Goal: Communication & Community: Answer question/provide support

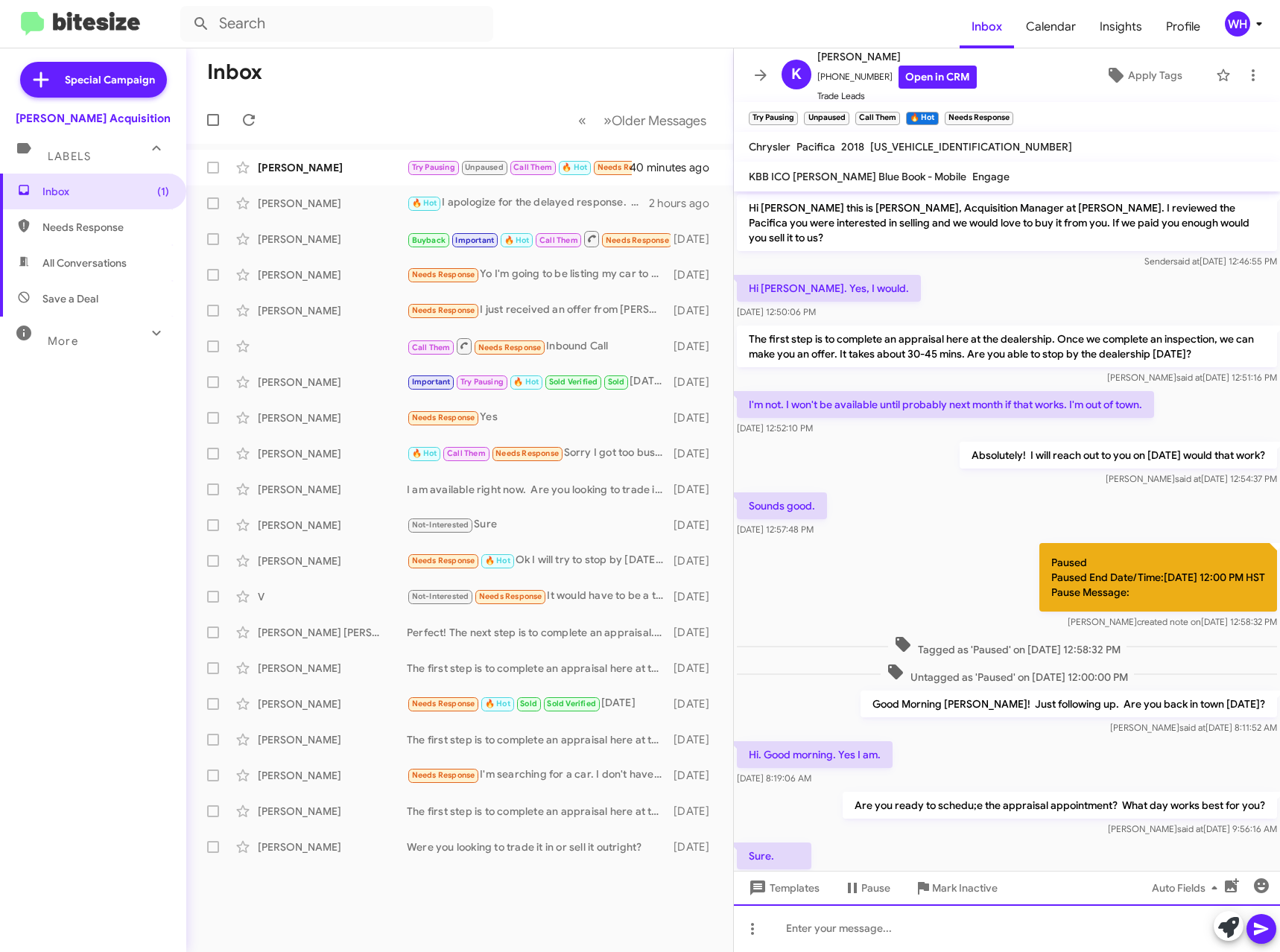
scroll to position [107, 0]
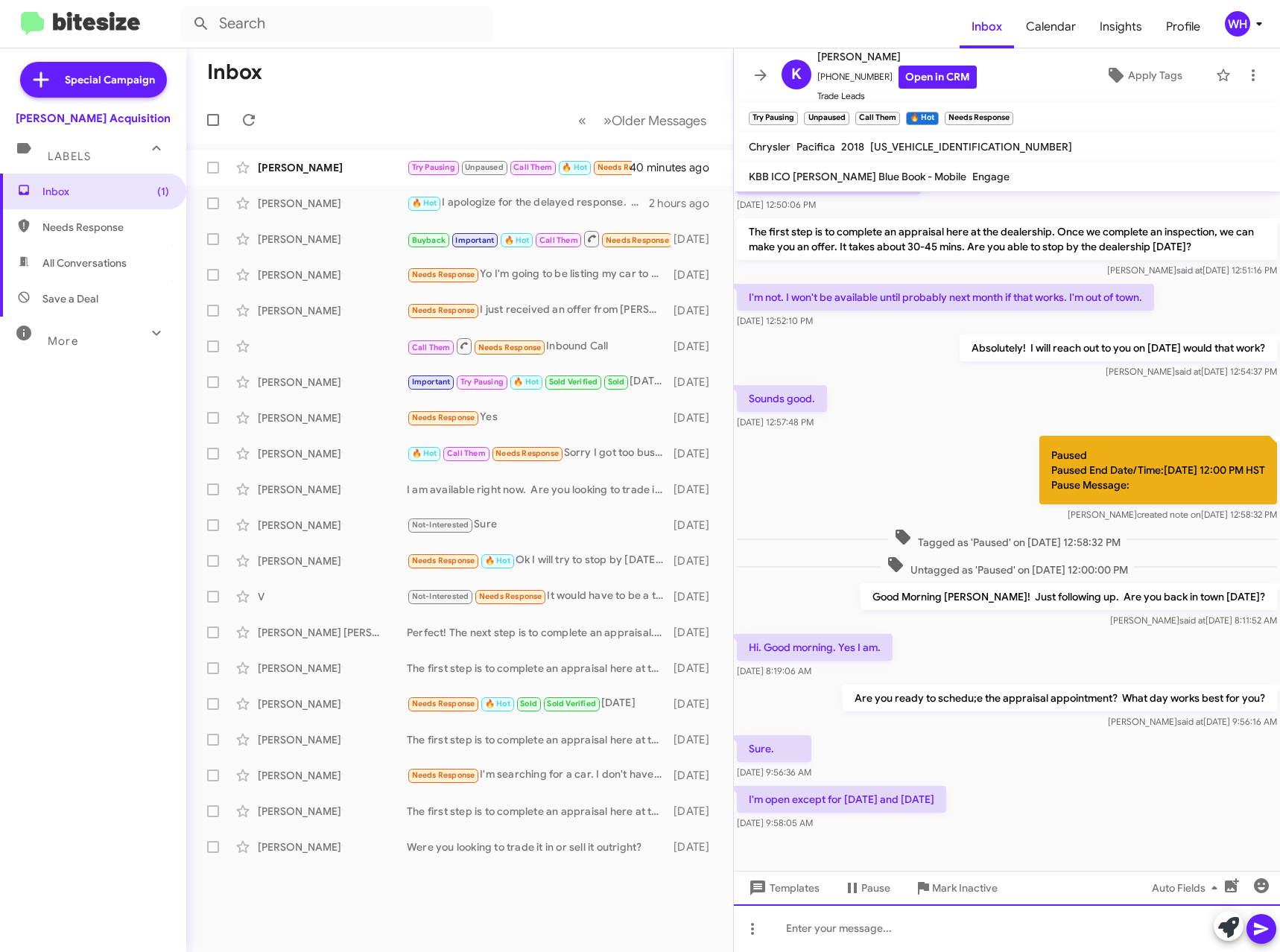
click at [950, 923] on div at bounding box center [1007, 927] width 546 height 48
click at [905, 928] on div "Can you make it in [DATE]. I have an opening at 1145" at bounding box center [1007, 927] width 546 height 48
click at [1255, 925] on icon at bounding box center [1260, 928] width 14 height 13
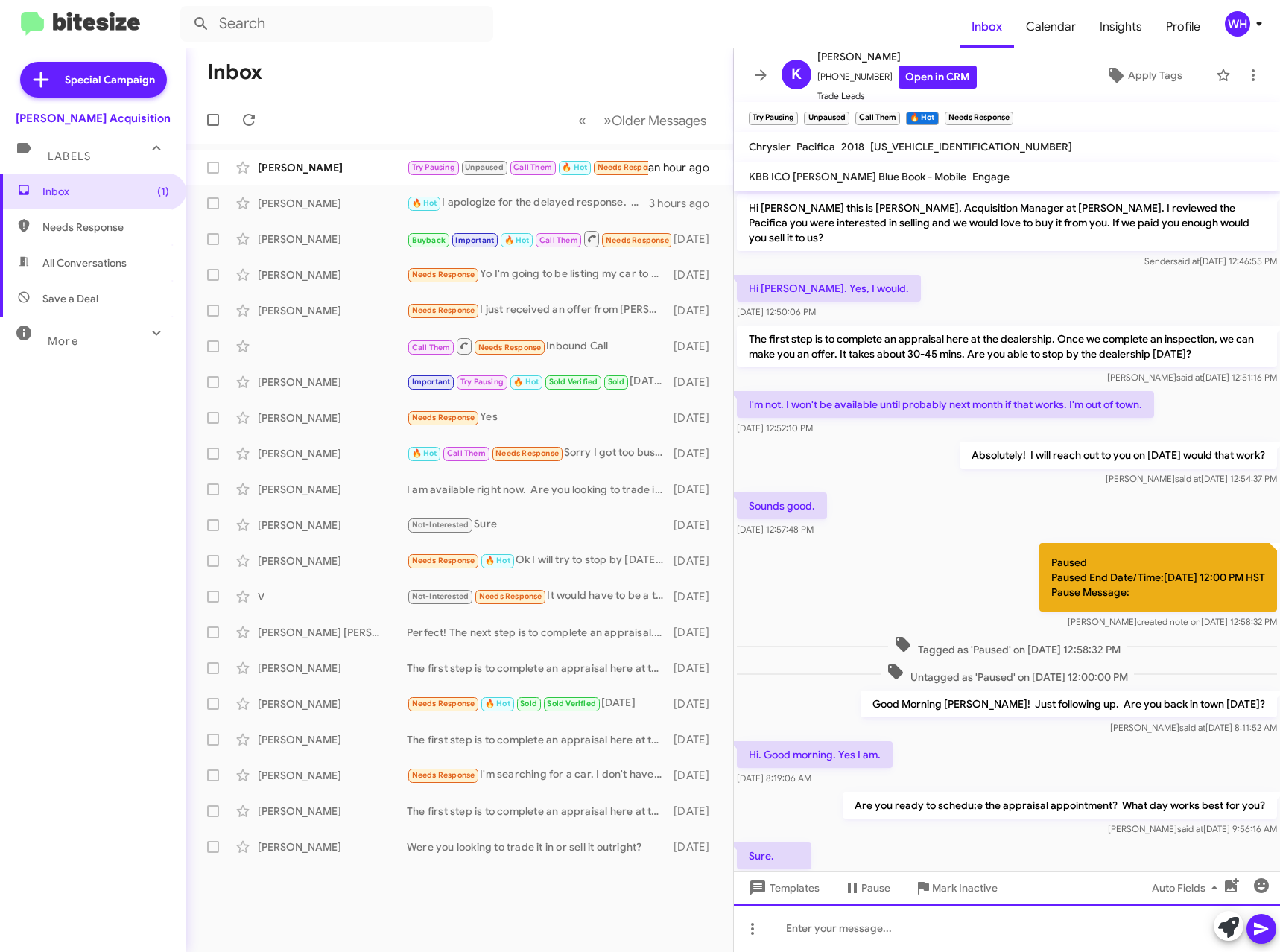
click at [939, 932] on div at bounding box center [1007, 927] width 546 height 48
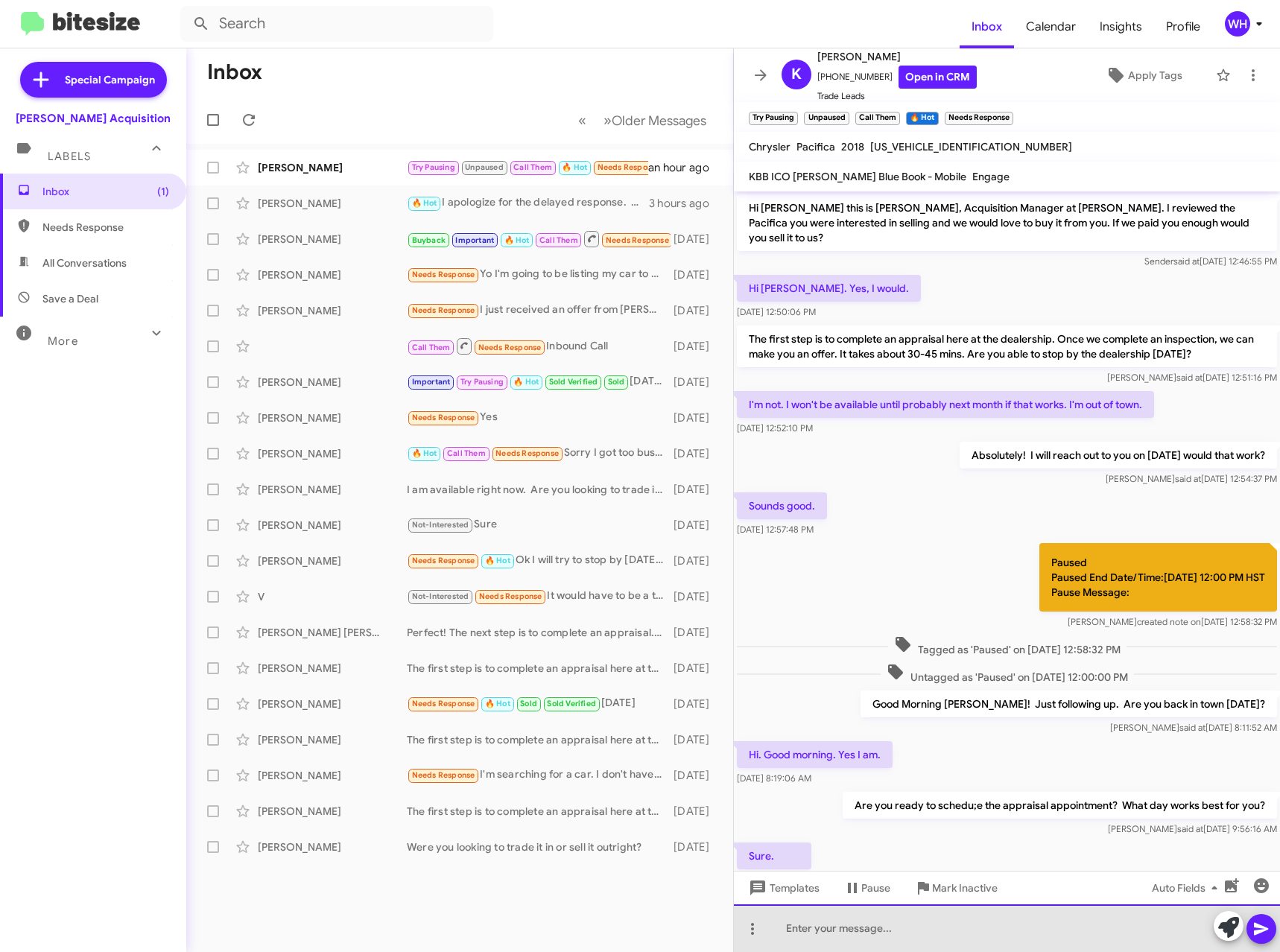
click at [942, 932] on div at bounding box center [1007, 927] width 546 height 48
click at [934, 933] on div at bounding box center [1007, 927] width 546 height 48
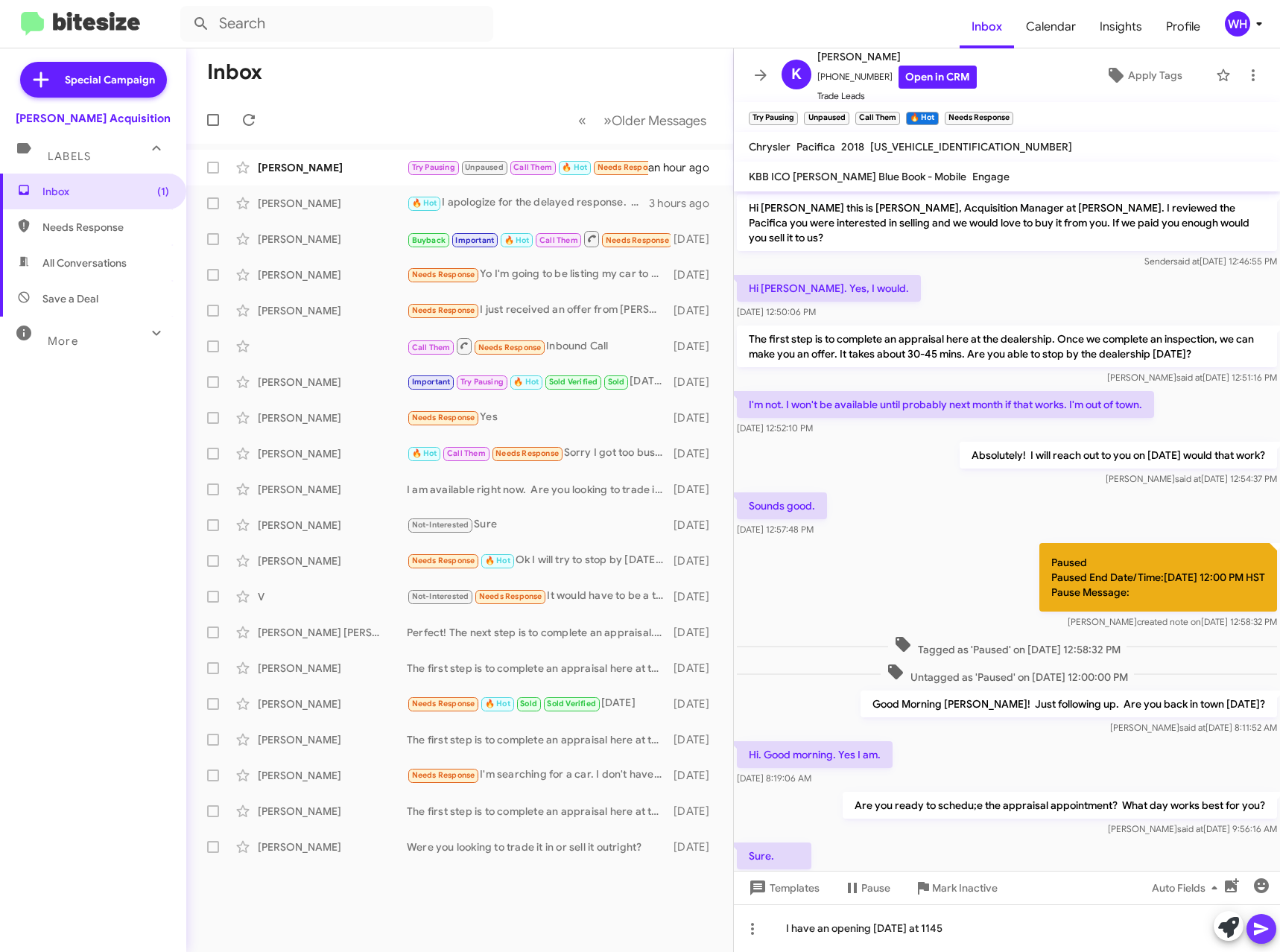
click at [1255, 920] on icon at bounding box center [1260, 928] width 18 height 18
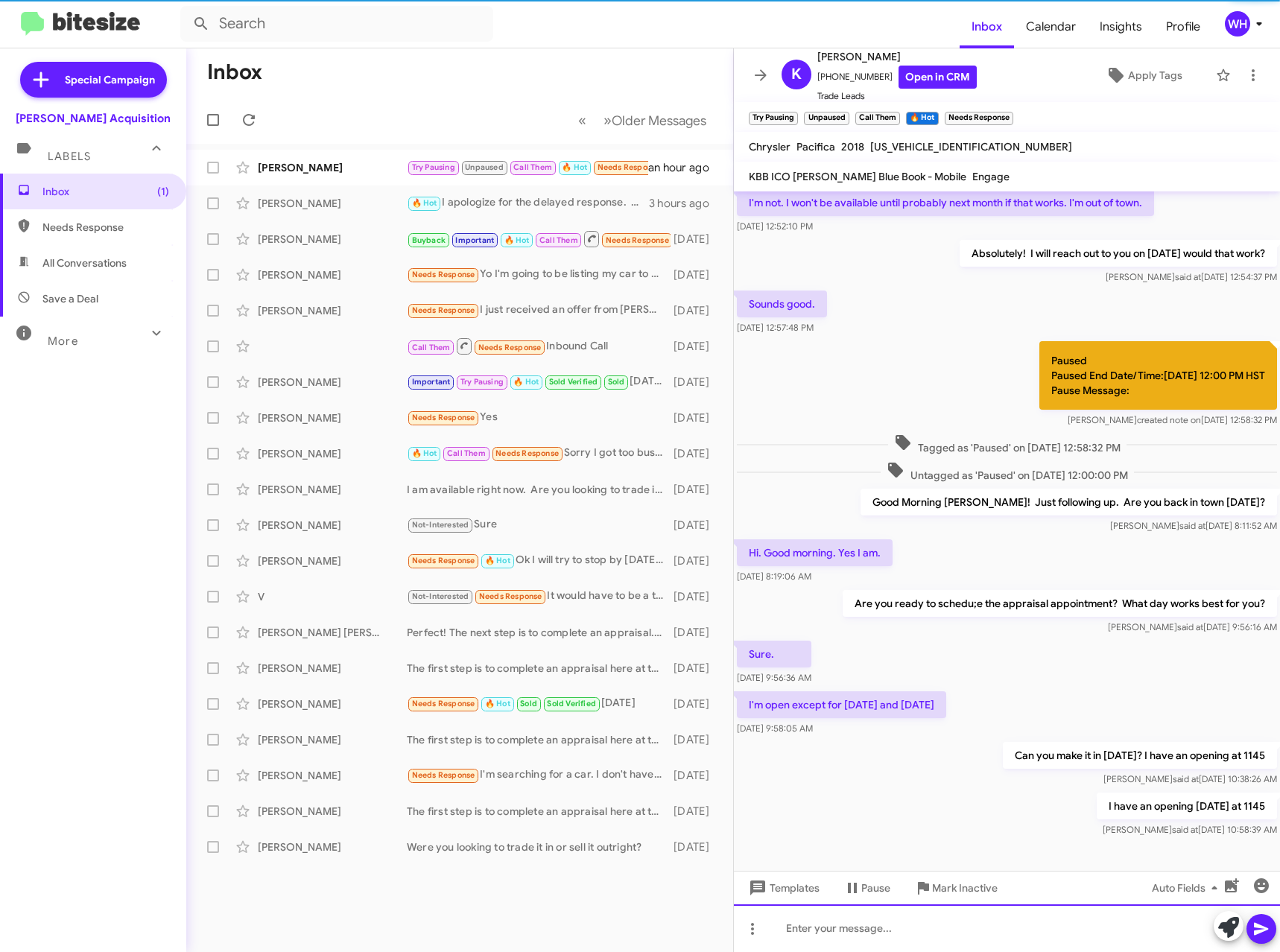
scroll to position [216, 0]
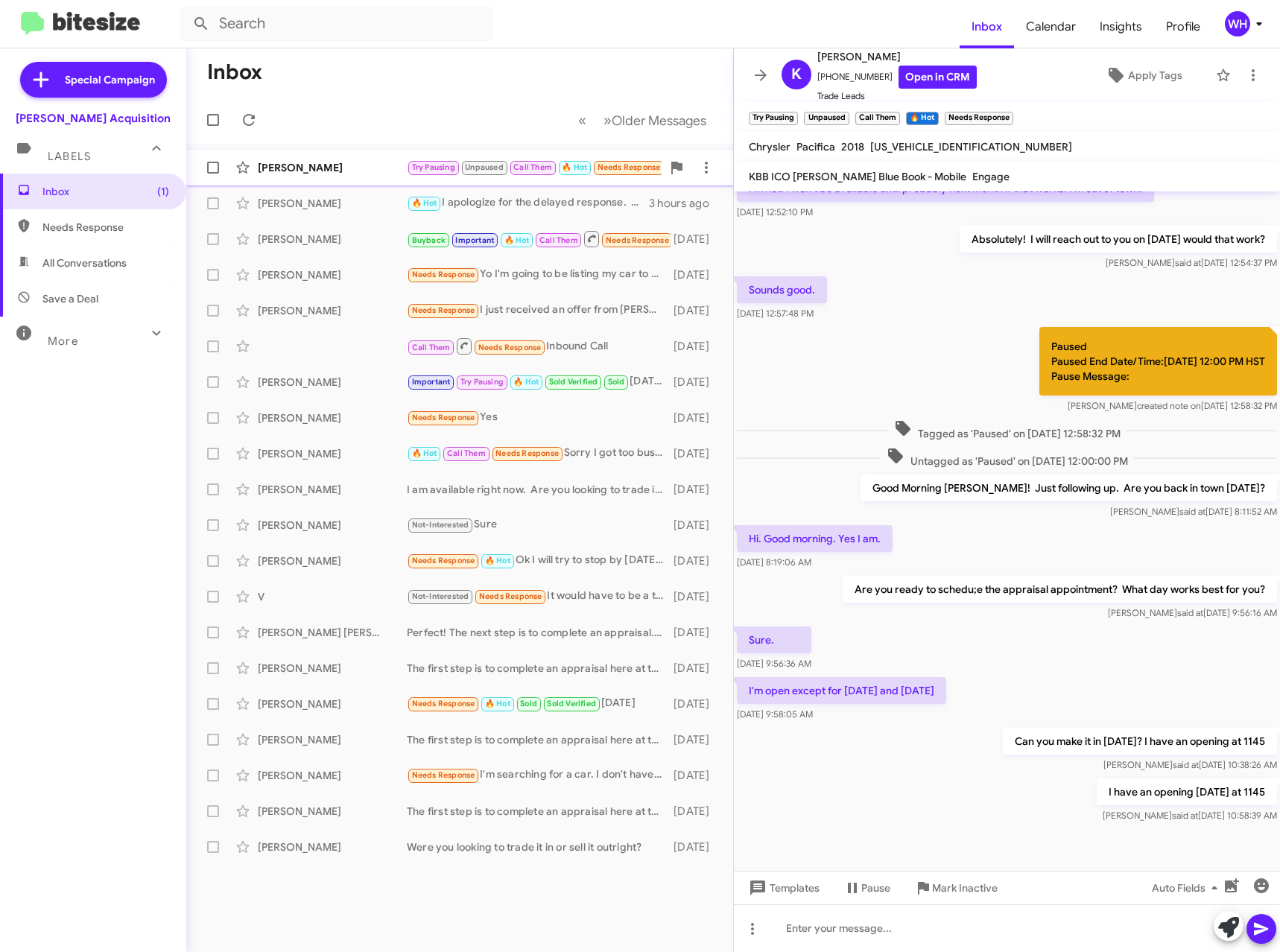
click at [260, 178] on div "[PERSON_NAME] Try Pausing Unpaused Call Them 🔥 Hot Needs Response I'm open exce…" at bounding box center [460, 167] width 523 height 29
click at [284, 167] on div "[PERSON_NAME]" at bounding box center [332, 167] width 149 height 15
click at [91, 568] on div "Inbox Needs Response All Conversations Save a Deal More Important 🔥 Hot Appoint…" at bounding box center [93, 460] width 187 height 572
click at [90, 462] on div "Inbox Needs Response All Conversations Save a Deal More Important 🔥 Hot Appoint…" at bounding box center [93, 460] width 187 height 572
